Goal: Task Accomplishment & Management: Use online tool/utility

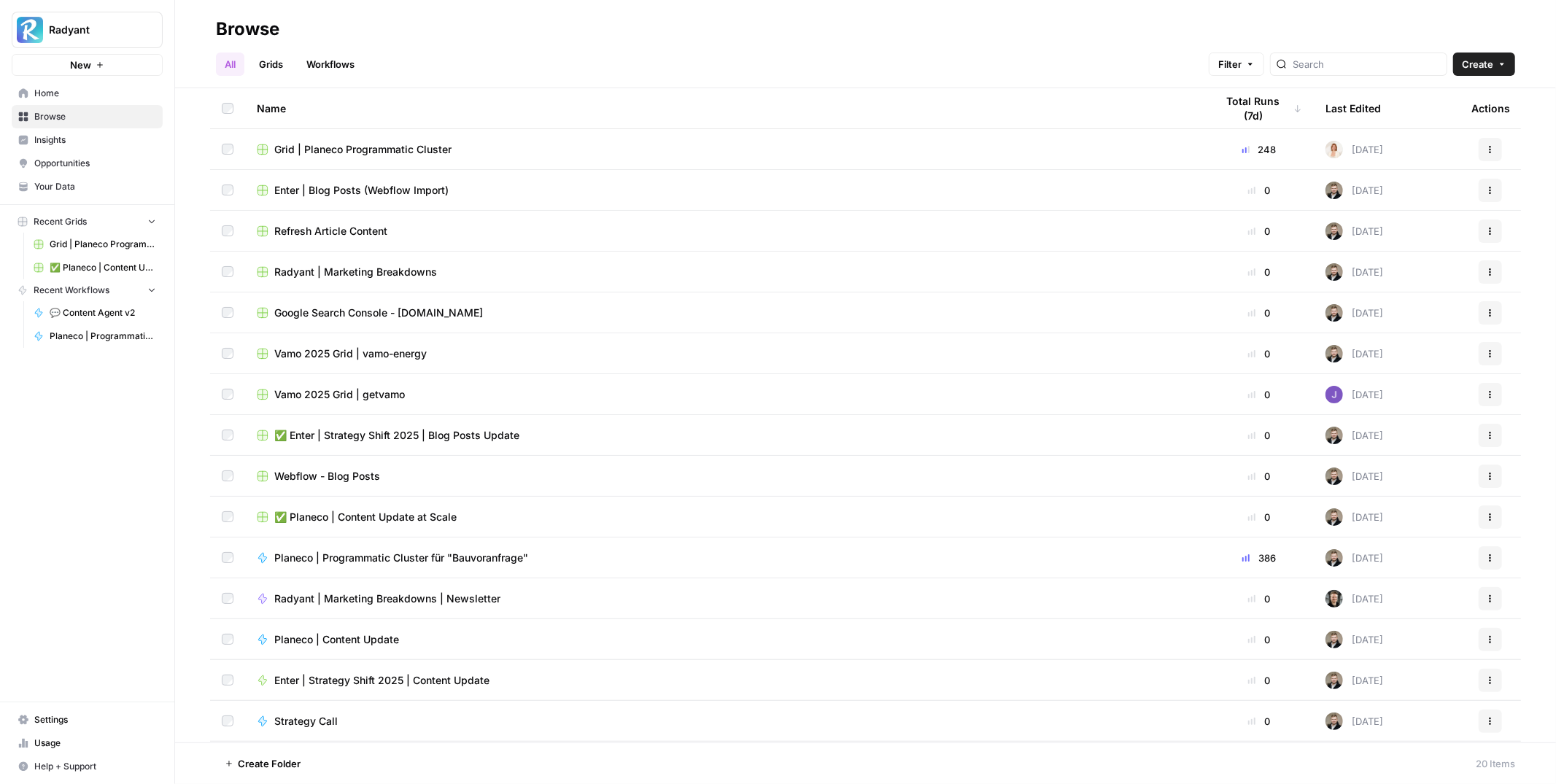
click at [333, 63] on link "Workflows" at bounding box center [330, 64] width 65 height 24
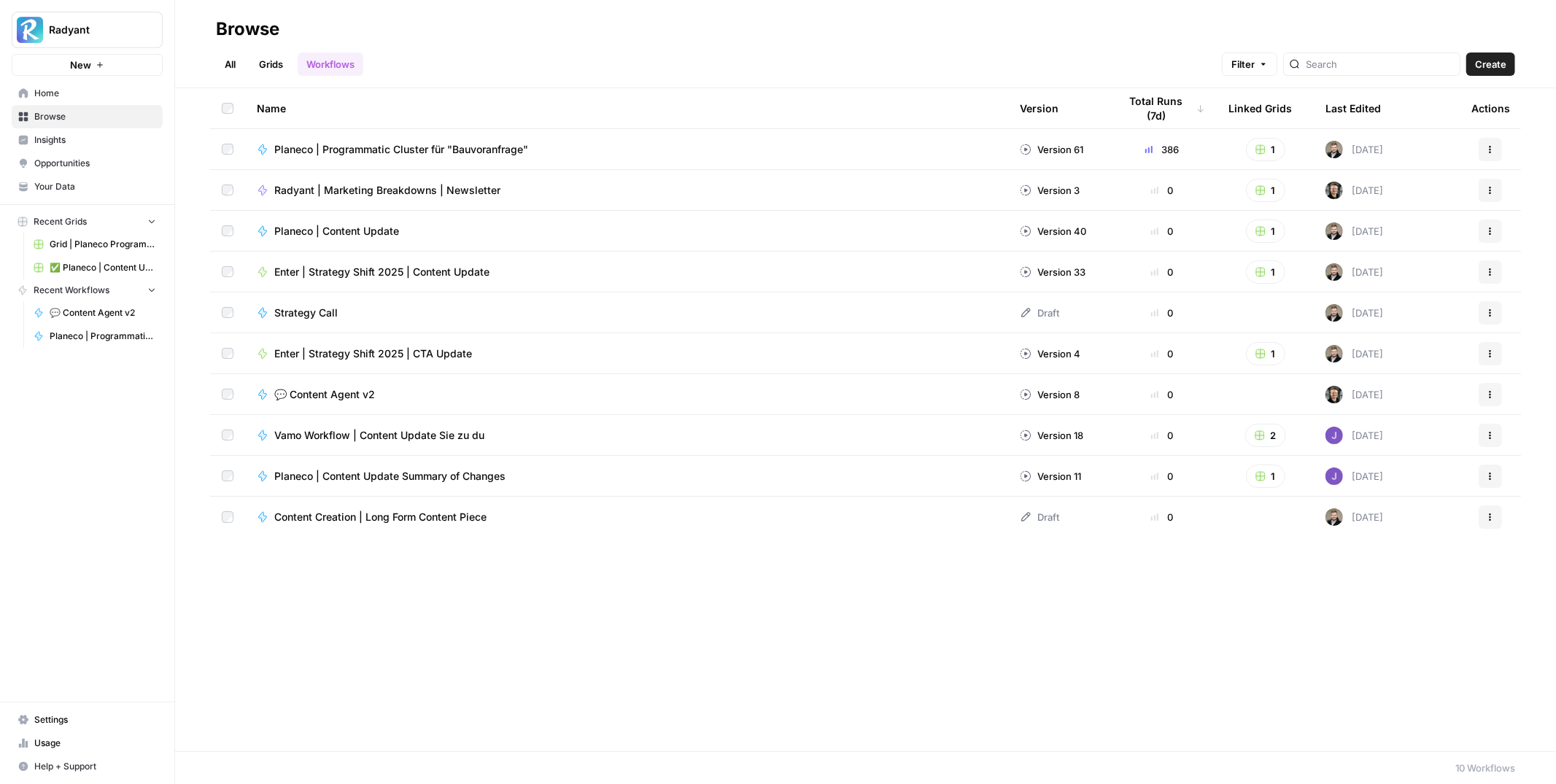
click at [327, 392] on span "💬 Content Agent v2" at bounding box center [325, 394] width 101 height 15
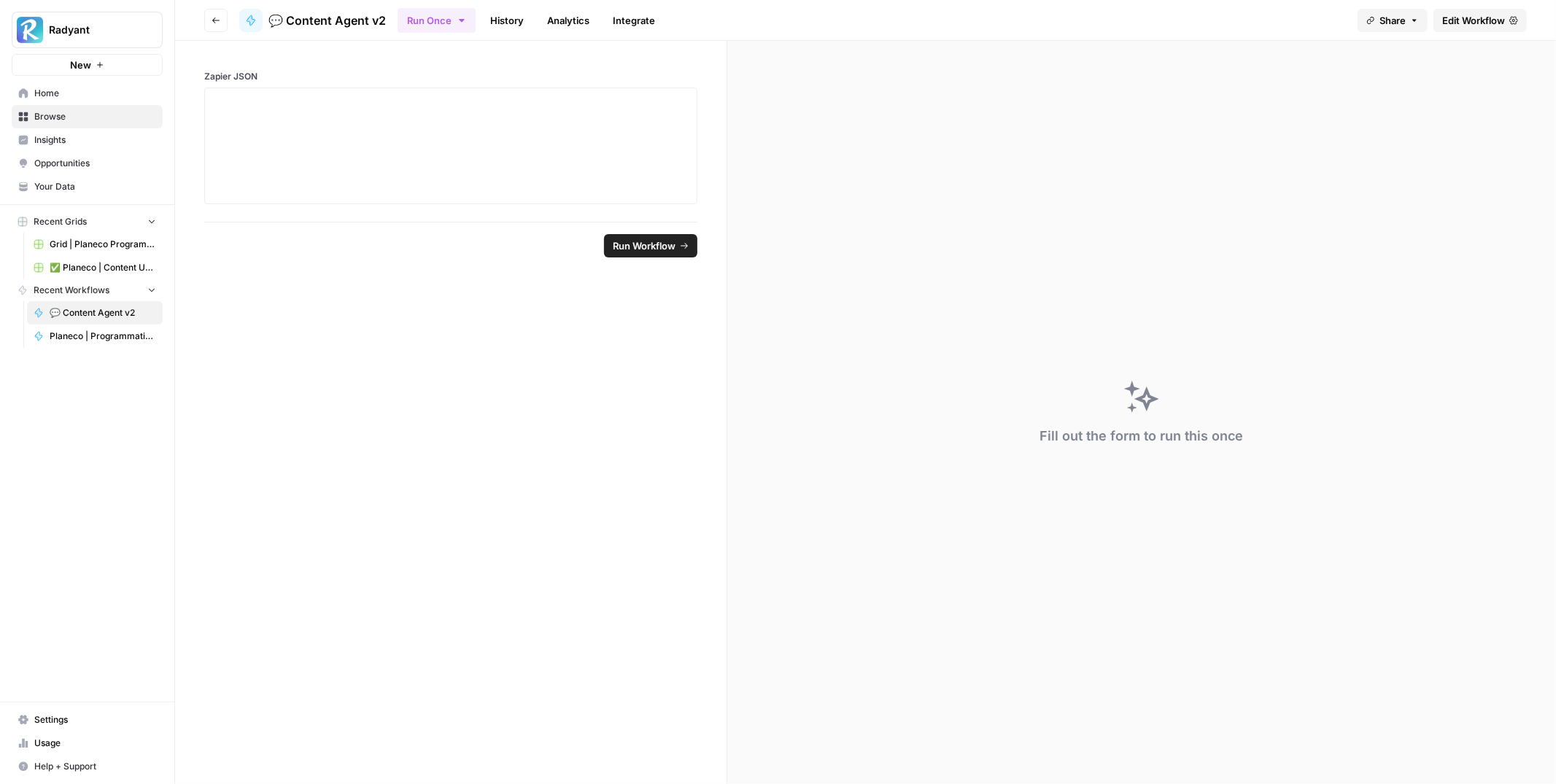
click at [1480, 16] on span "Edit Workflow" at bounding box center [1473, 20] width 63 height 15
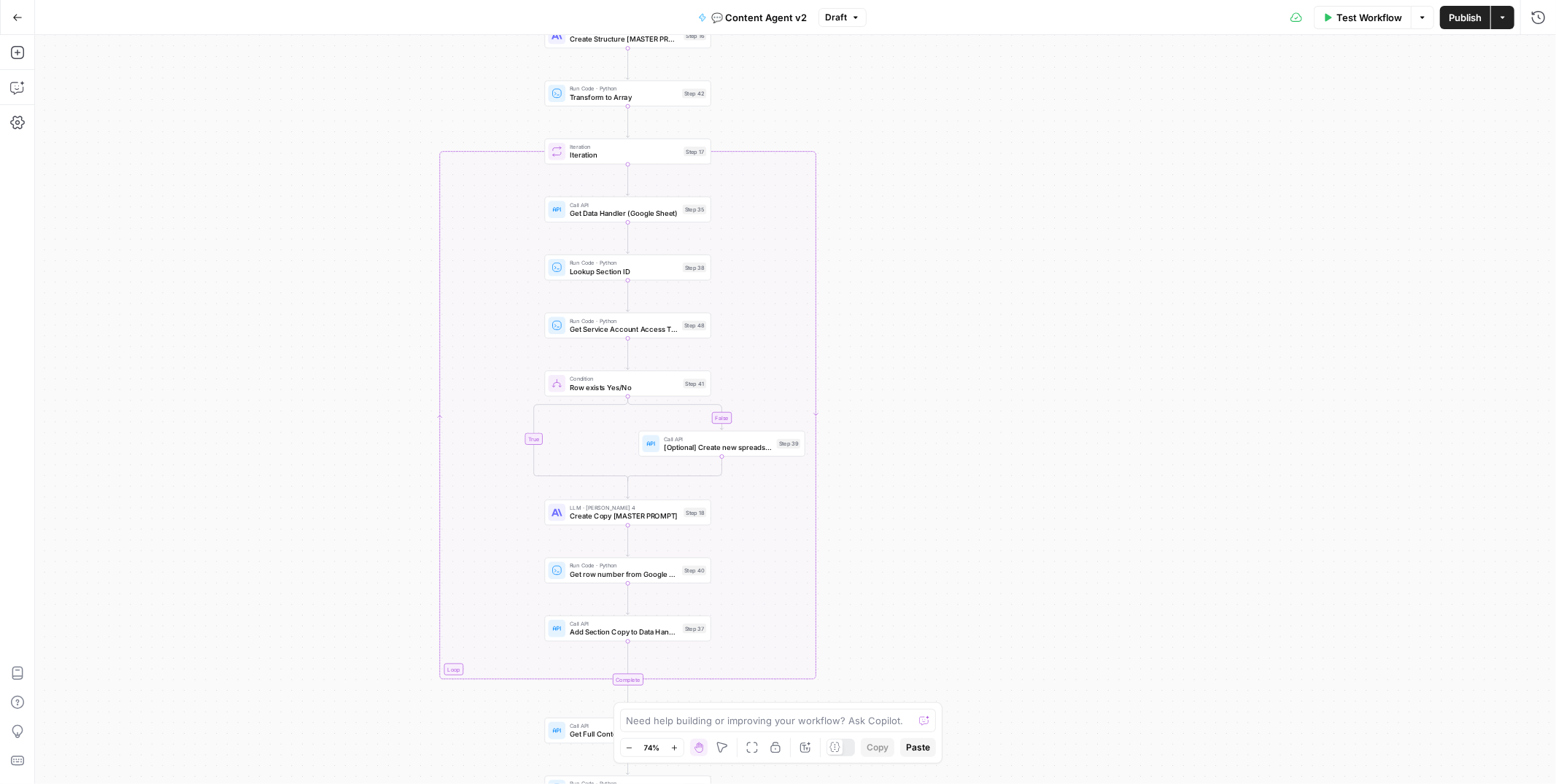
click at [587, 211] on span "Get Data Handler (Google Sheet)" at bounding box center [624, 213] width 109 height 11
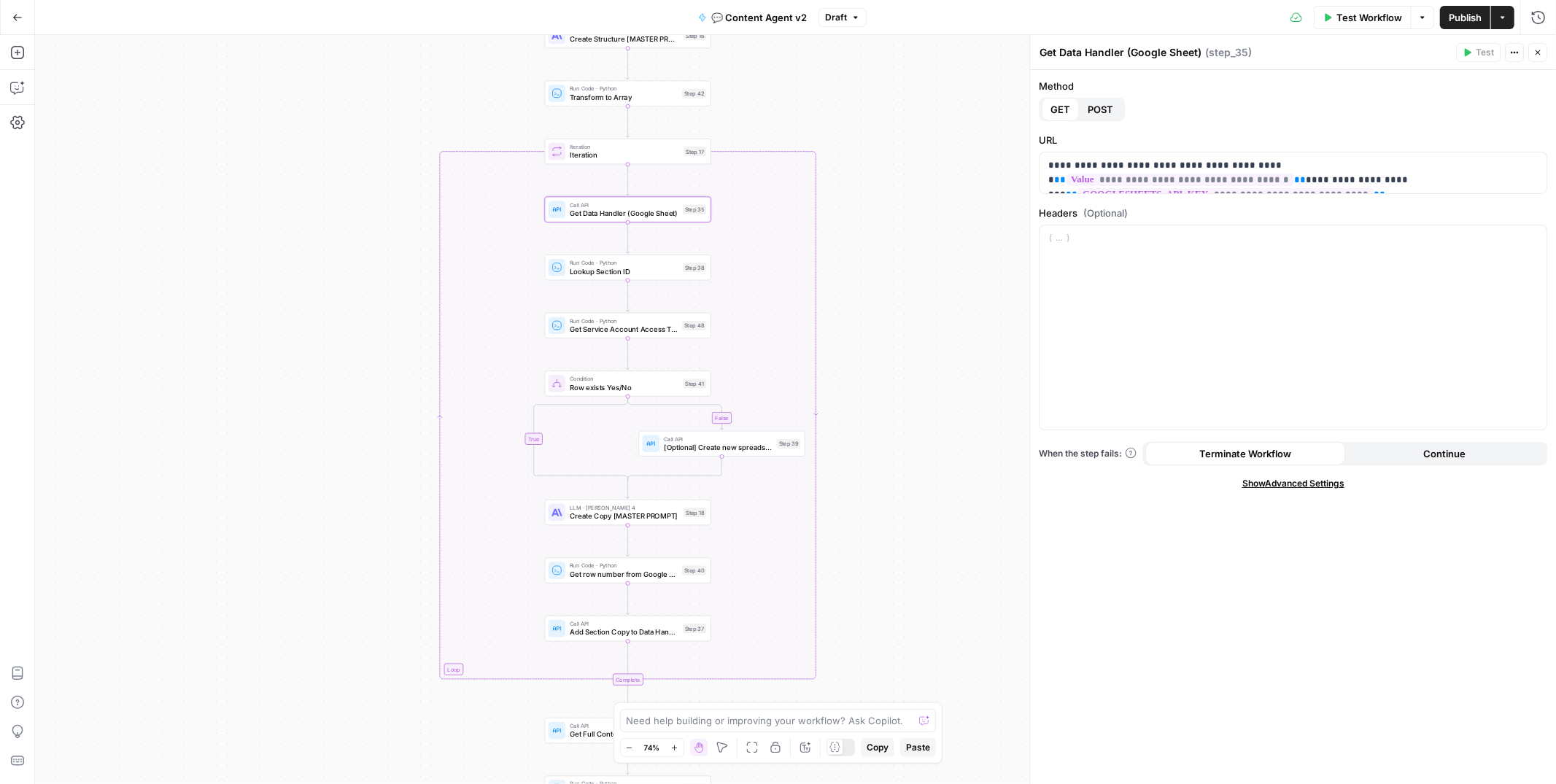
click at [582, 273] on span "Lookup Section ID" at bounding box center [624, 272] width 109 height 11
